Goal: Task Accomplishment & Management: Use online tool/utility

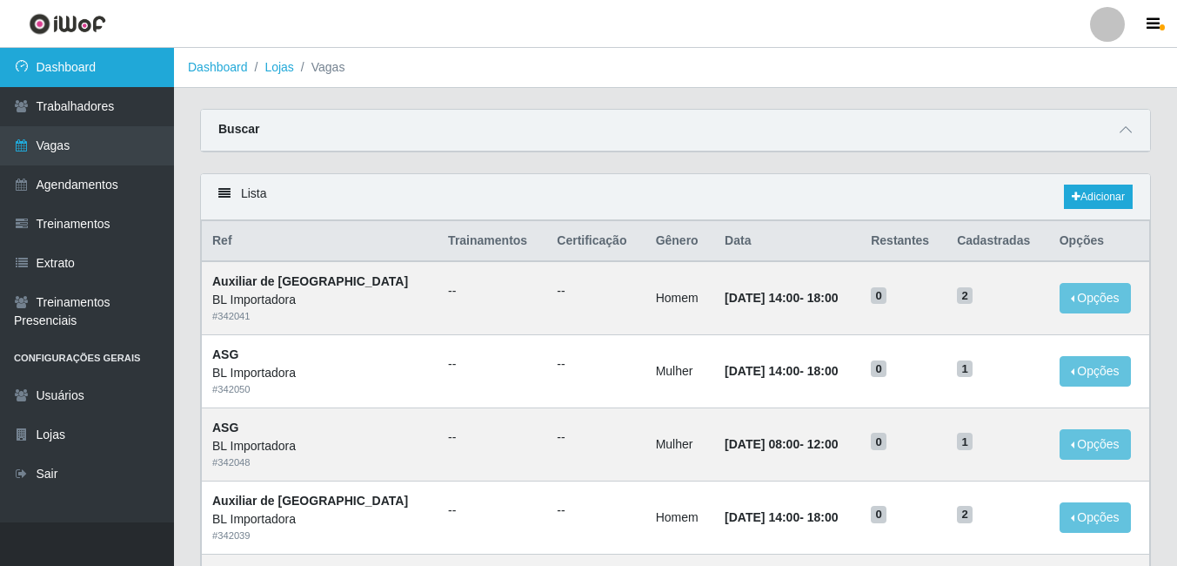
click at [55, 75] on link "Dashboard" at bounding box center [87, 67] width 174 height 39
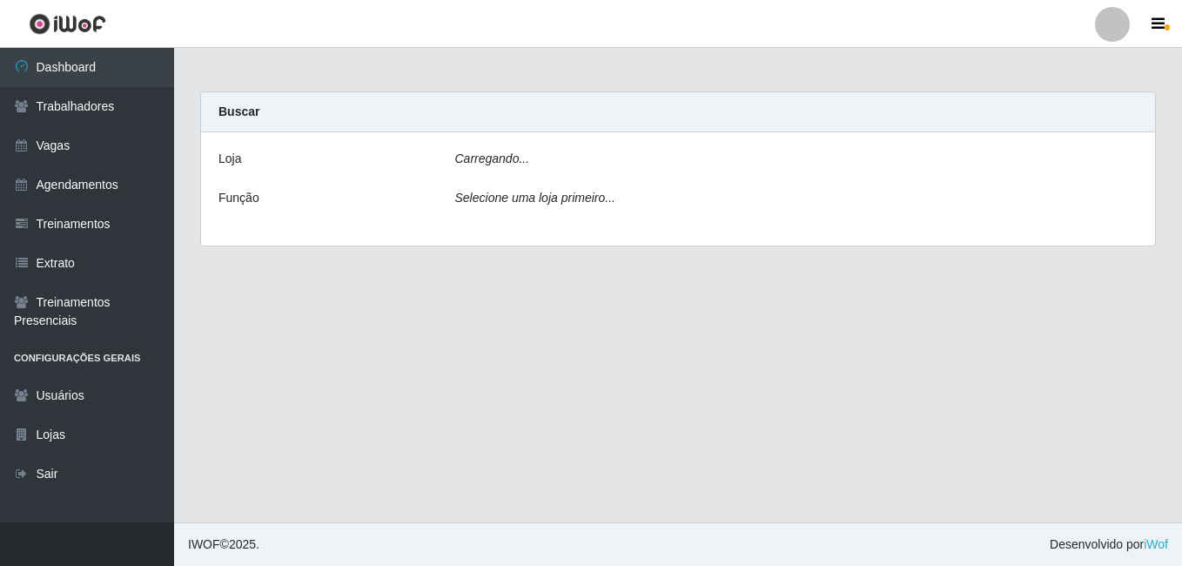
click at [607, 161] on div "Carregando..." at bounding box center [796, 162] width 709 height 25
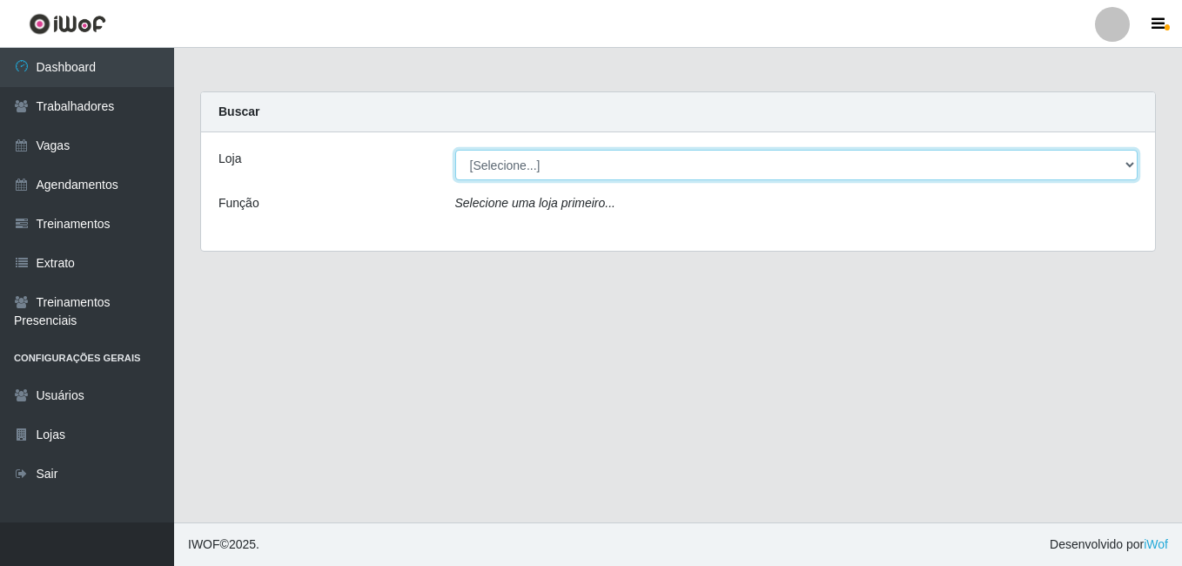
click at [514, 159] on select "[Selecione...] BL Importadora" at bounding box center [796, 165] width 683 height 30
select select "259"
click at [455, 150] on select "[Selecione...] BL Importadora" at bounding box center [796, 165] width 683 height 30
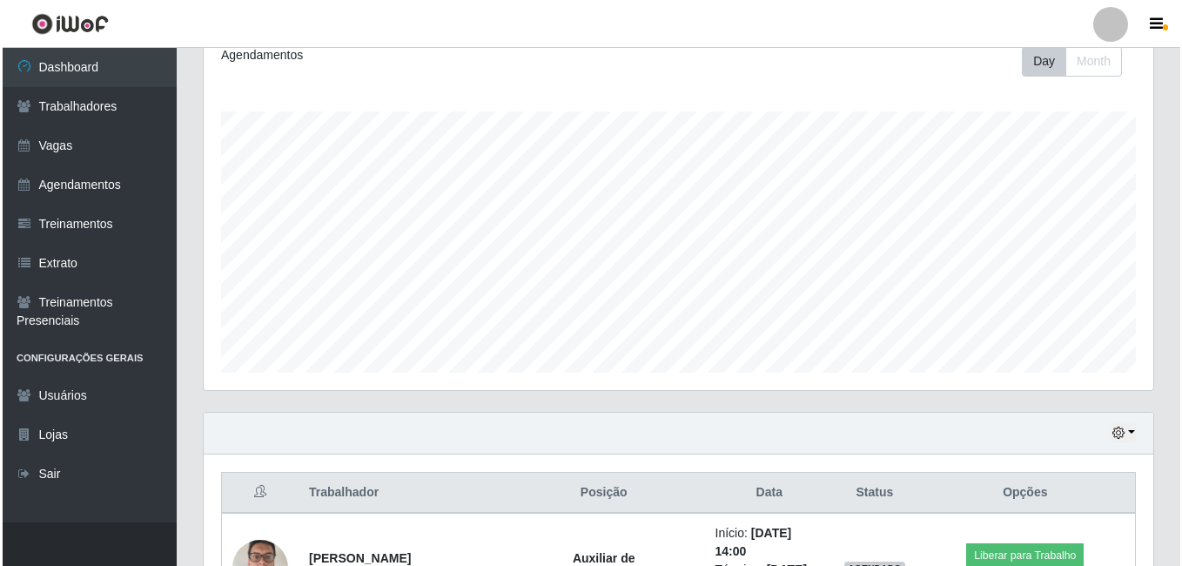
scroll to position [358, 0]
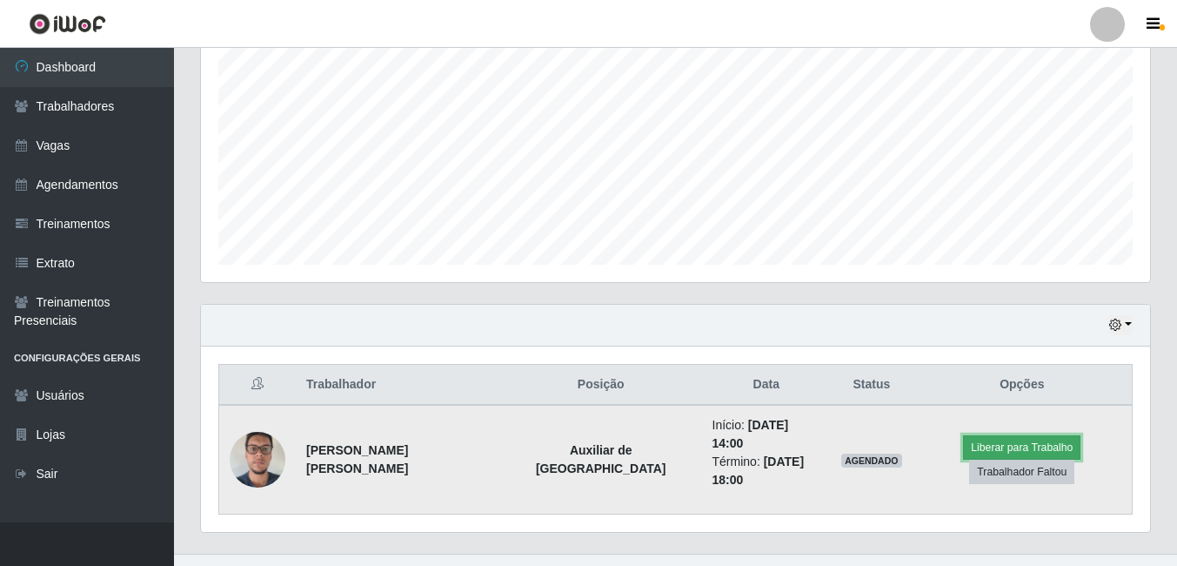
click at [963, 440] on button "Liberar para Trabalho" at bounding box center [1021, 447] width 117 height 24
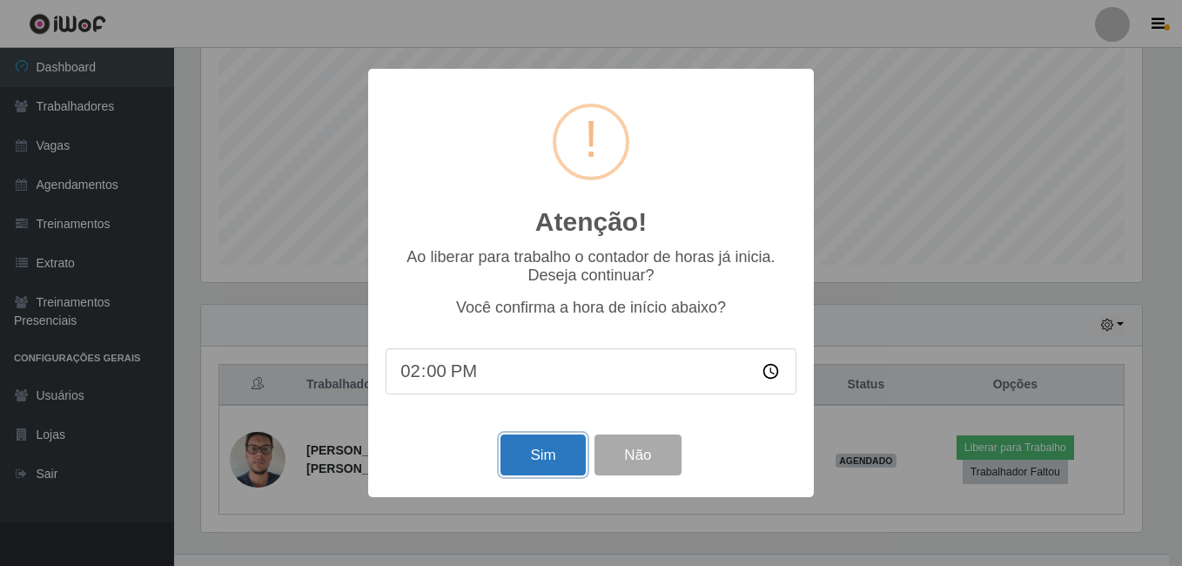
click at [548, 451] on button "Sim" at bounding box center [542, 454] width 84 height 41
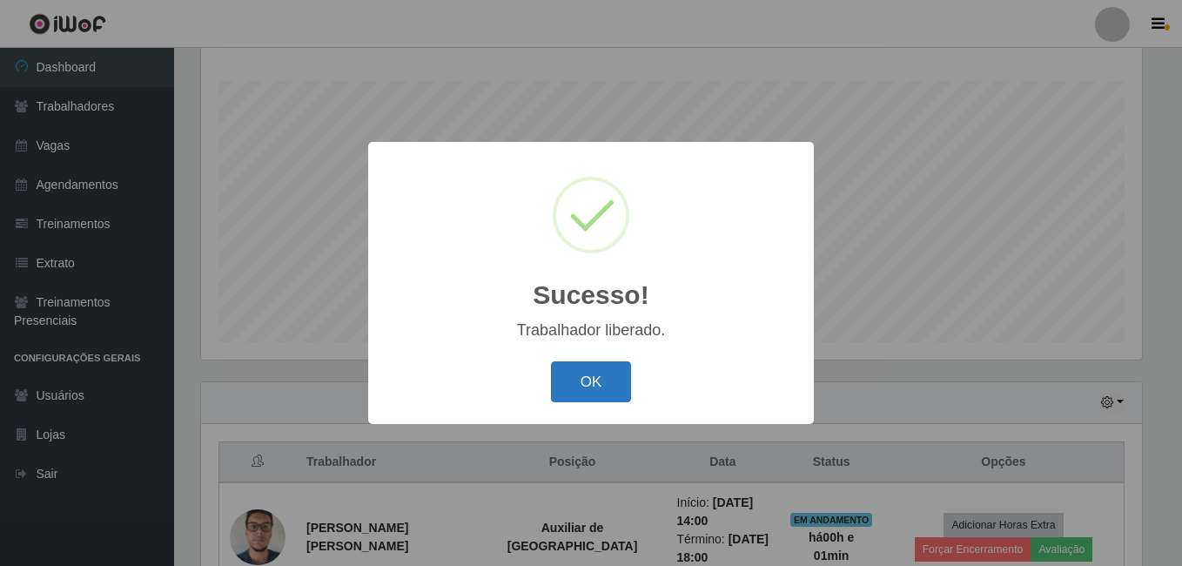
click at [587, 390] on button "OK" at bounding box center [591, 381] width 81 height 41
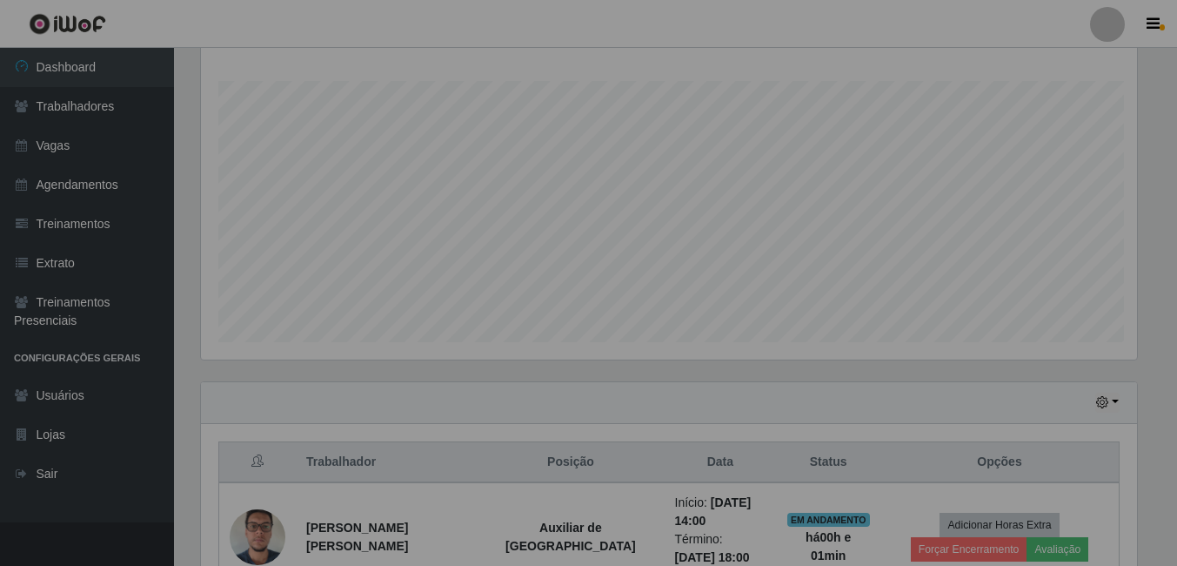
scroll to position [361, 949]
